Goal: Task Accomplishment & Management: Manage account settings

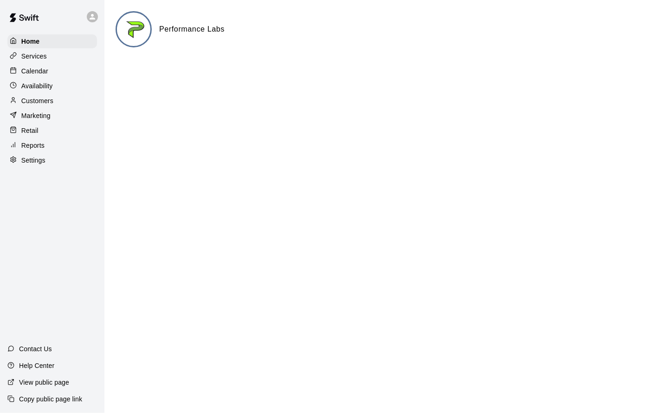
click at [35, 68] on p "Calendar" at bounding box center [34, 70] width 27 height 9
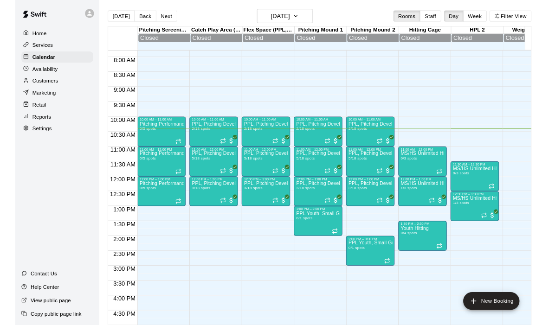
scroll to position [276, 0]
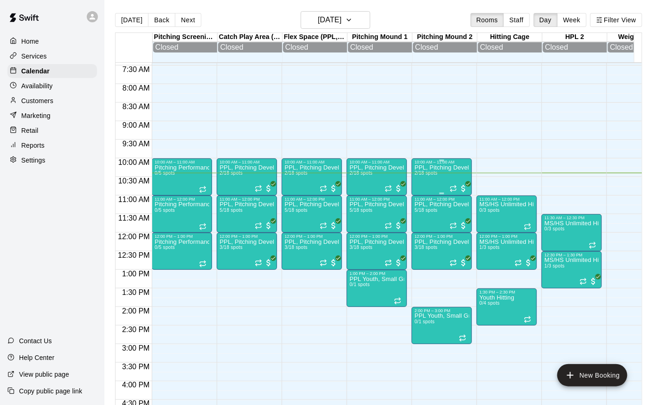
click at [417, 186] on div "PPL, Pitching Development Session 2/18 spots" at bounding box center [442, 366] width 55 height 405
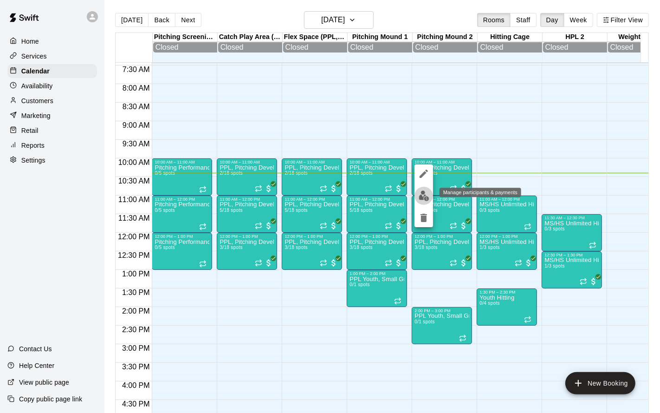
click at [419, 193] on img "edit" at bounding box center [424, 195] width 11 height 11
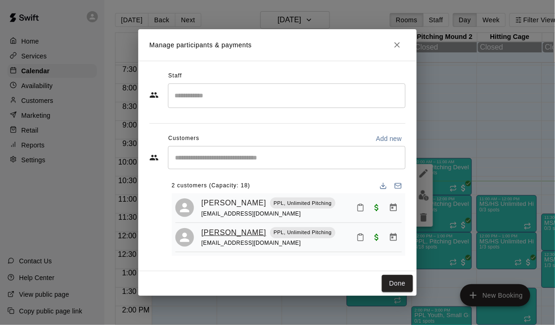
click at [223, 231] on link "[PERSON_NAME]" at bounding box center [233, 233] width 65 height 12
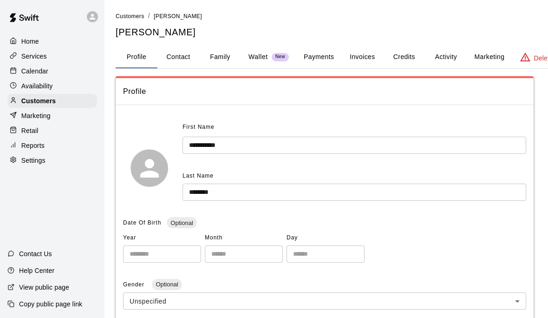
click at [448, 52] on button "Activity" at bounding box center [446, 57] width 42 height 22
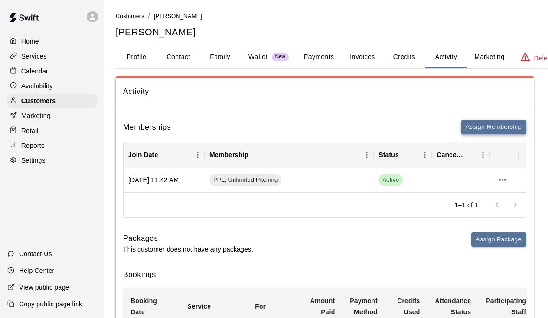
click at [477, 129] on button "Assign Membership" at bounding box center [493, 127] width 65 height 14
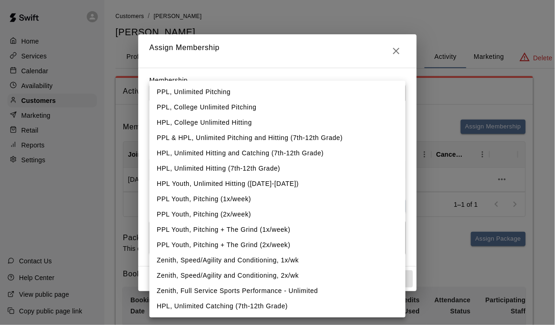
click at [282, 292] on li "Zenith, Full Service Sports Performance - Unlimited" at bounding box center [277, 291] width 256 height 15
type input "**********"
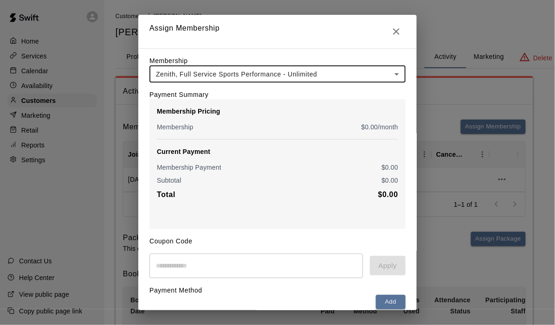
scroll to position [78, 0]
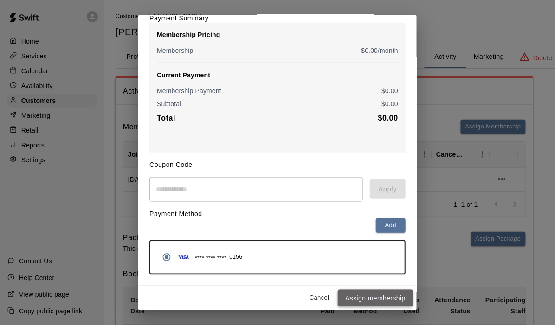
click at [374, 305] on button "Assign membership" at bounding box center [375, 298] width 75 height 17
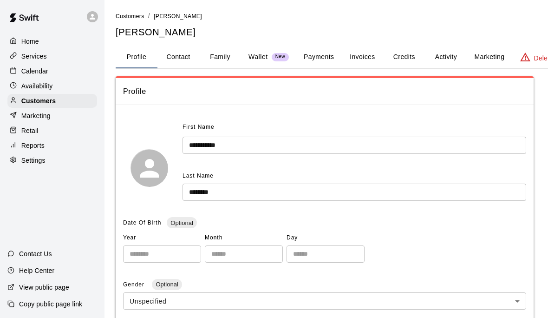
click at [30, 39] on p "Home" at bounding box center [30, 41] width 18 height 9
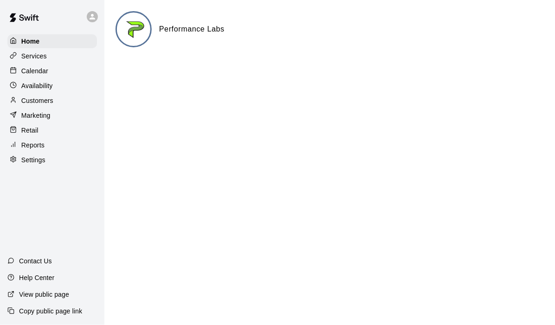
click at [52, 72] on div "Calendar" at bounding box center [52, 71] width 90 height 14
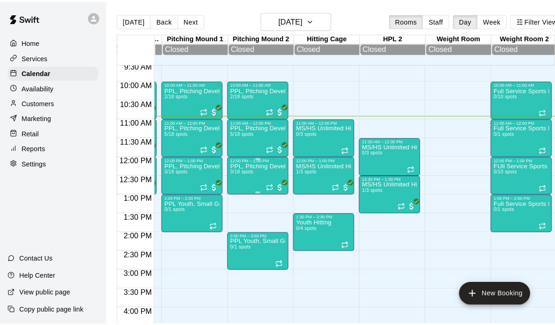
scroll to position [0, 154]
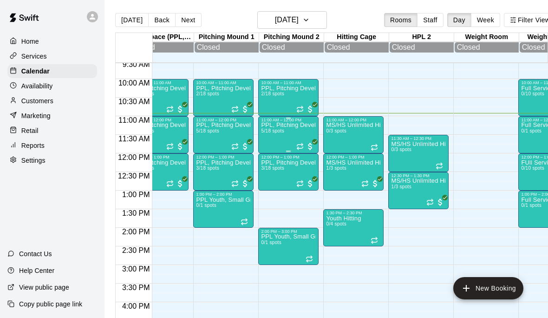
click at [281, 136] on div "PPL, Pitching Development Session 5/18 spots" at bounding box center [288, 281] width 55 height 318
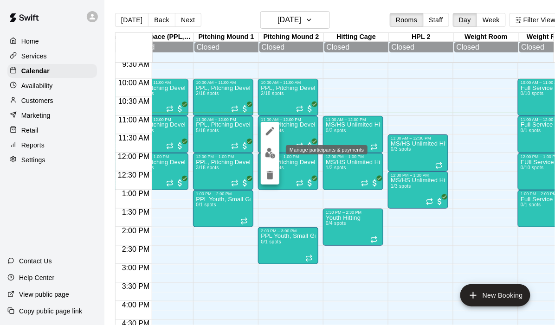
click at [272, 154] on img "edit" at bounding box center [270, 153] width 11 height 11
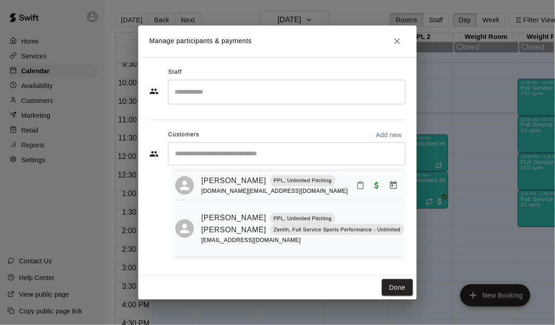
scroll to position [143, 0]
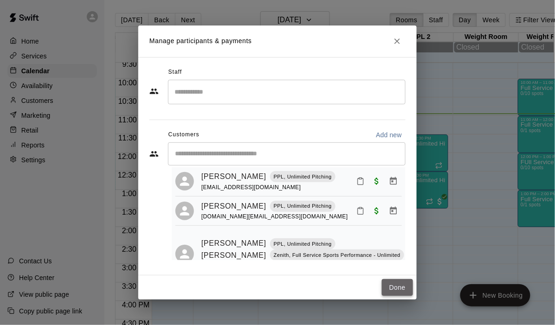
click at [397, 286] on button "Done" at bounding box center [397, 287] width 31 height 17
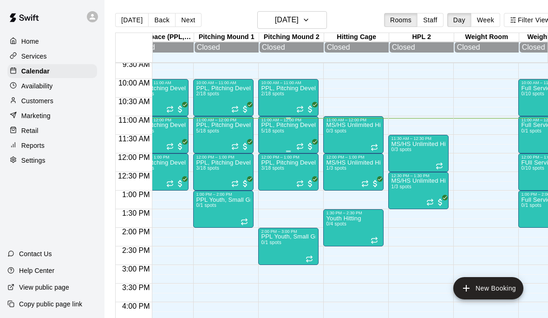
click at [286, 134] on div "PPL, Pitching Development Session 5/18 spots" at bounding box center [288, 281] width 55 height 318
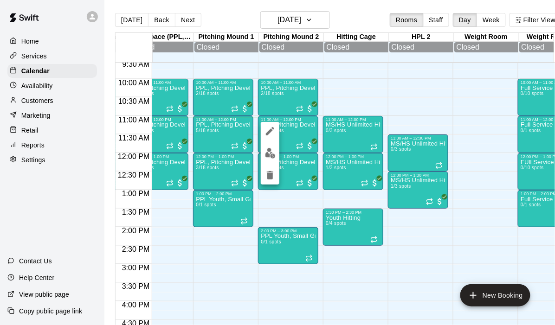
click at [270, 158] on img "edit" at bounding box center [270, 153] width 11 height 11
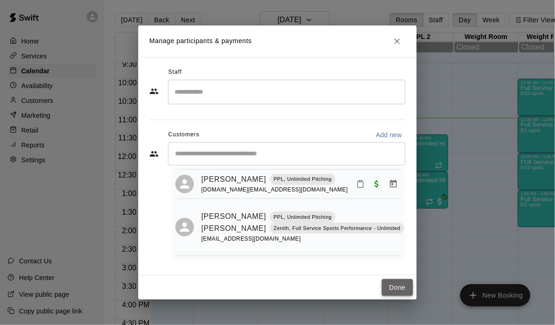
click at [394, 285] on button "Done" at bounding box center [397, 287] width 31 height 17
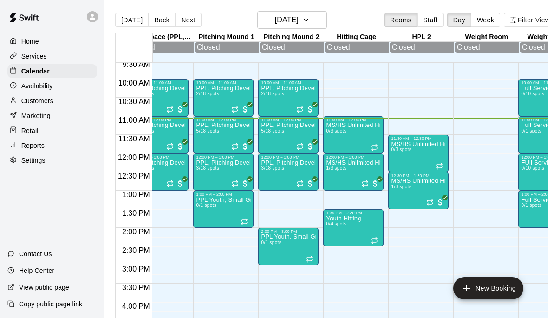
click at [282, 170] on span "3/18 spots" at bounding box center [272, 167] width 23 height 5
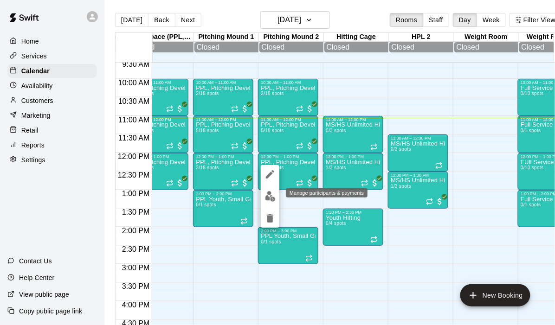
click at [266, 199] on img "edit" at bounding box center [270, 196] width 11 height 11
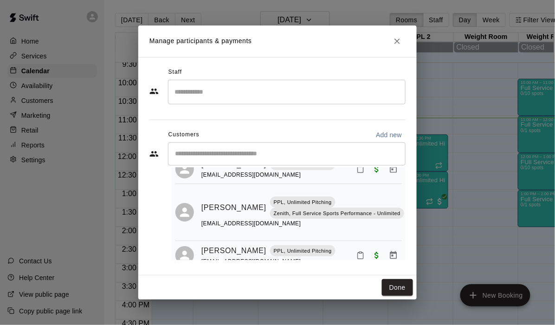
scroll to position [49, 0]
